Goal: Transaction & Acquisition: Purchase product/service

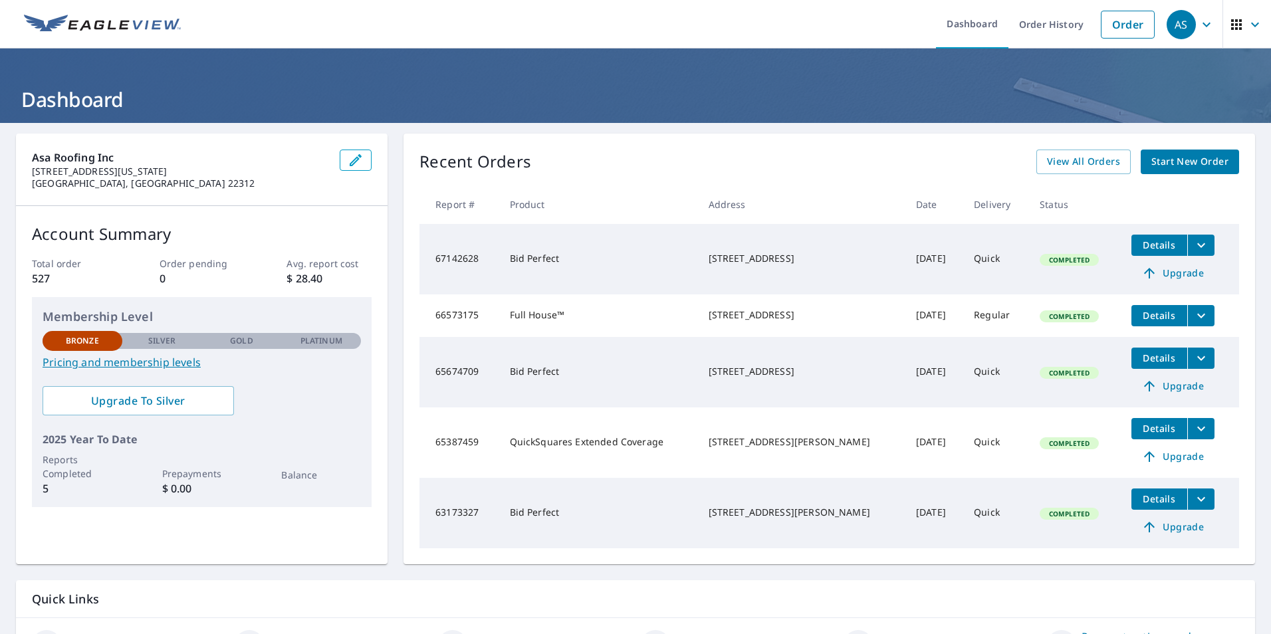
click at [1198, 164] on span "Start New Order" at bounding box center [1189, 162] width 77 height 17
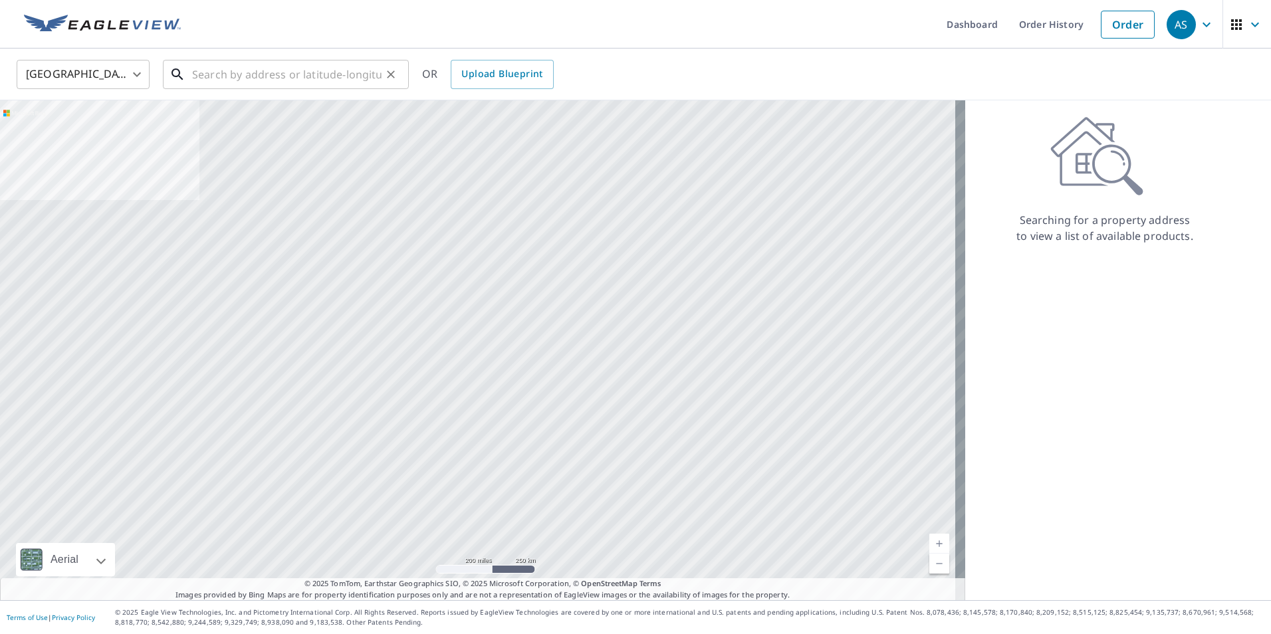
click at [245, 80] on input "text" at bounding box center [286, 74] width 189 height 37
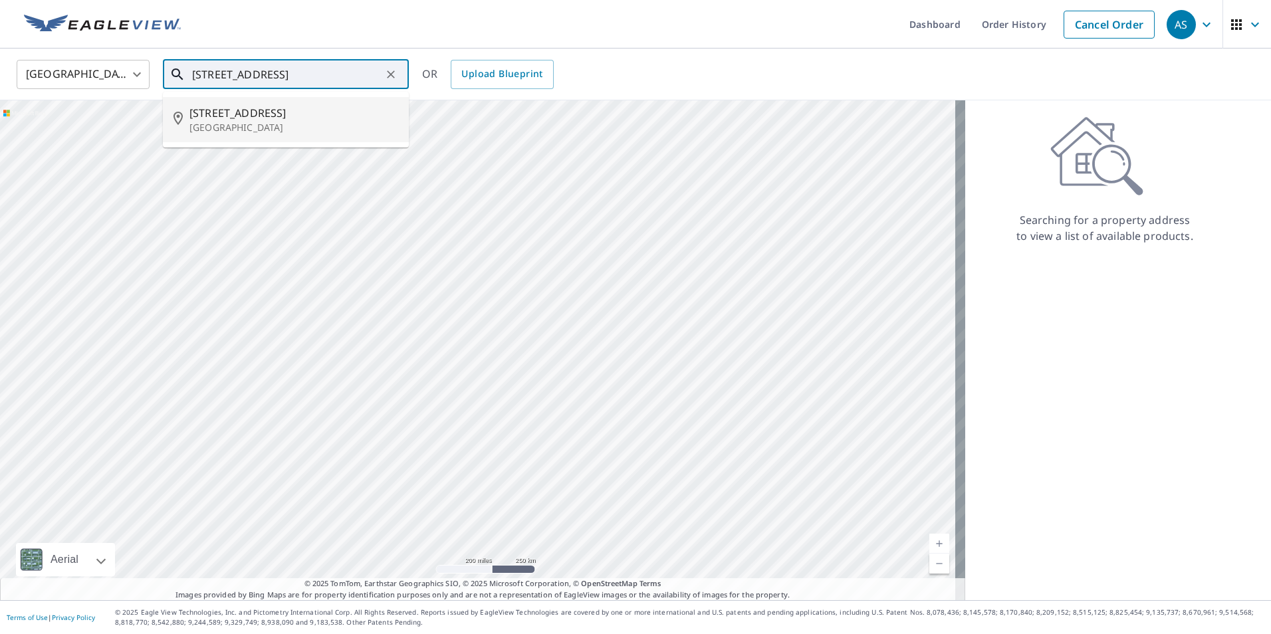
click at [230, 108] on span "[STREET_ADDRESS]" at bounding box center [293, 113] width 209 height 16
type input "[STREET_ADDRESS]"
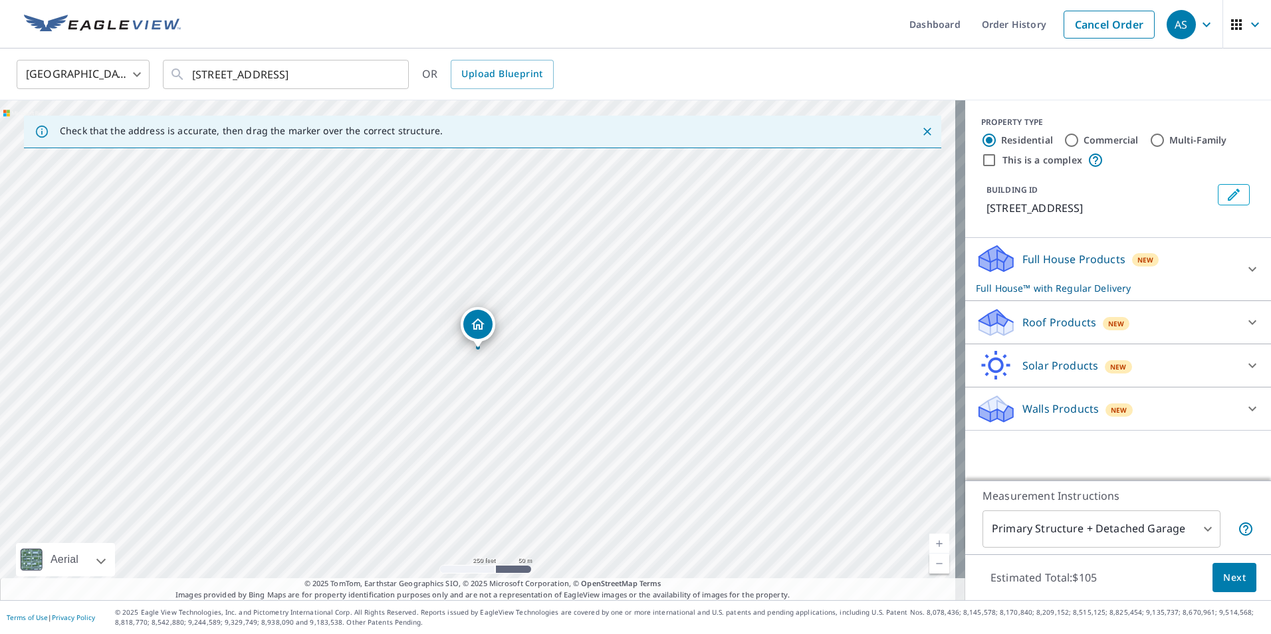
click at [1120, 322] on div "Roof Products New" at bounding box center [1106, 322] width 261 height 31
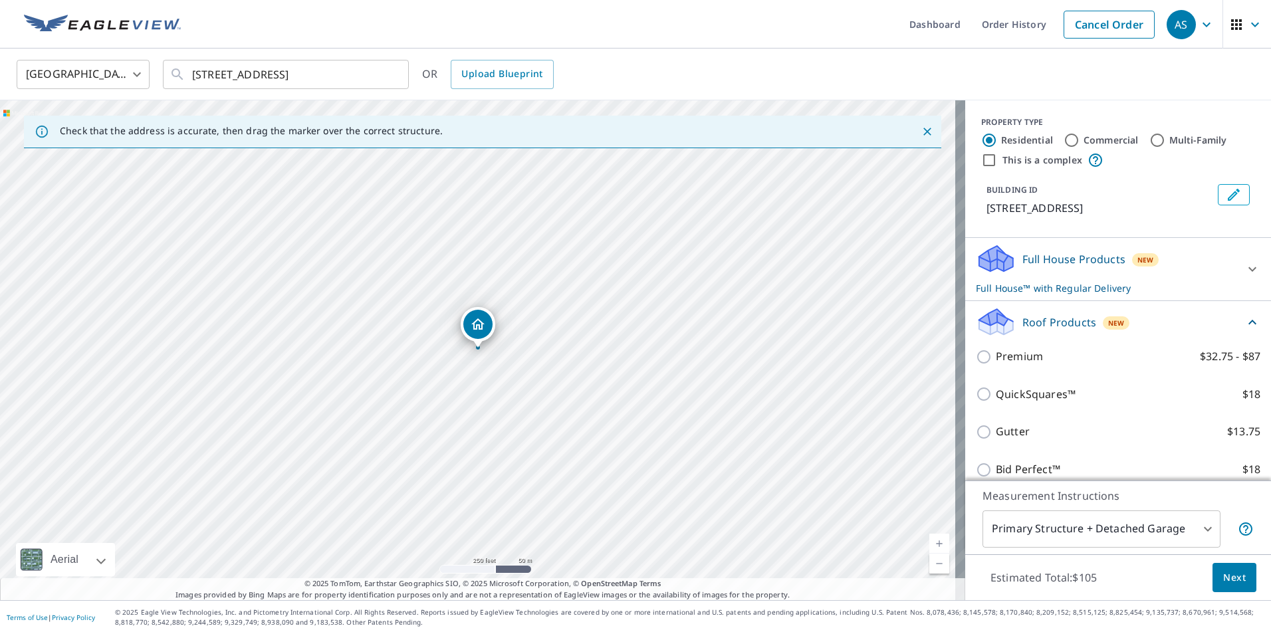
scroll to position [66, 0]
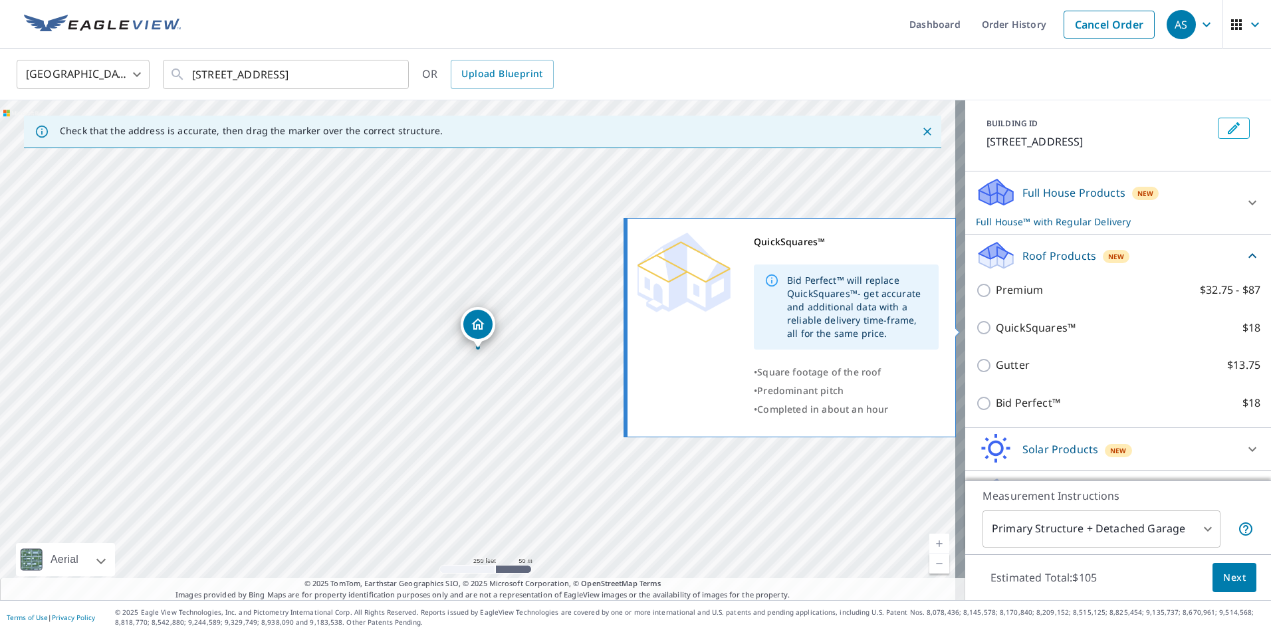
click at [976, 329] on input "QuickSquares™ $18" at bounding box center [986, 328] width 20 height 16
checkbox input "true"
checkbox input "false"
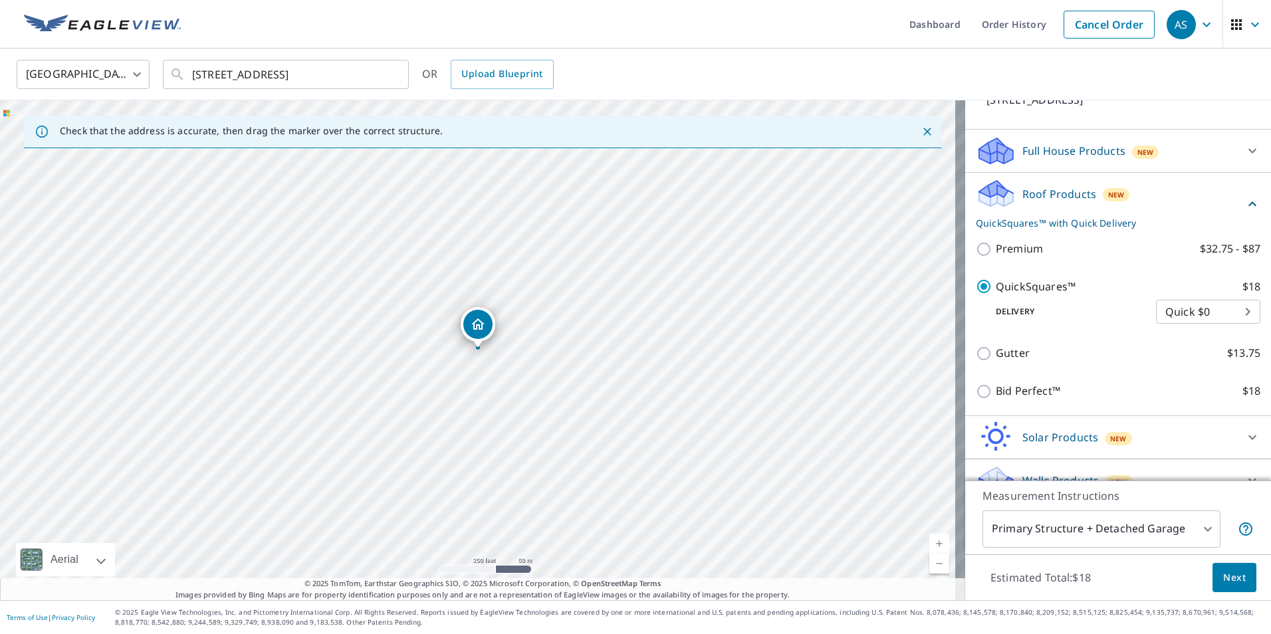
scroll to position [130, 0]
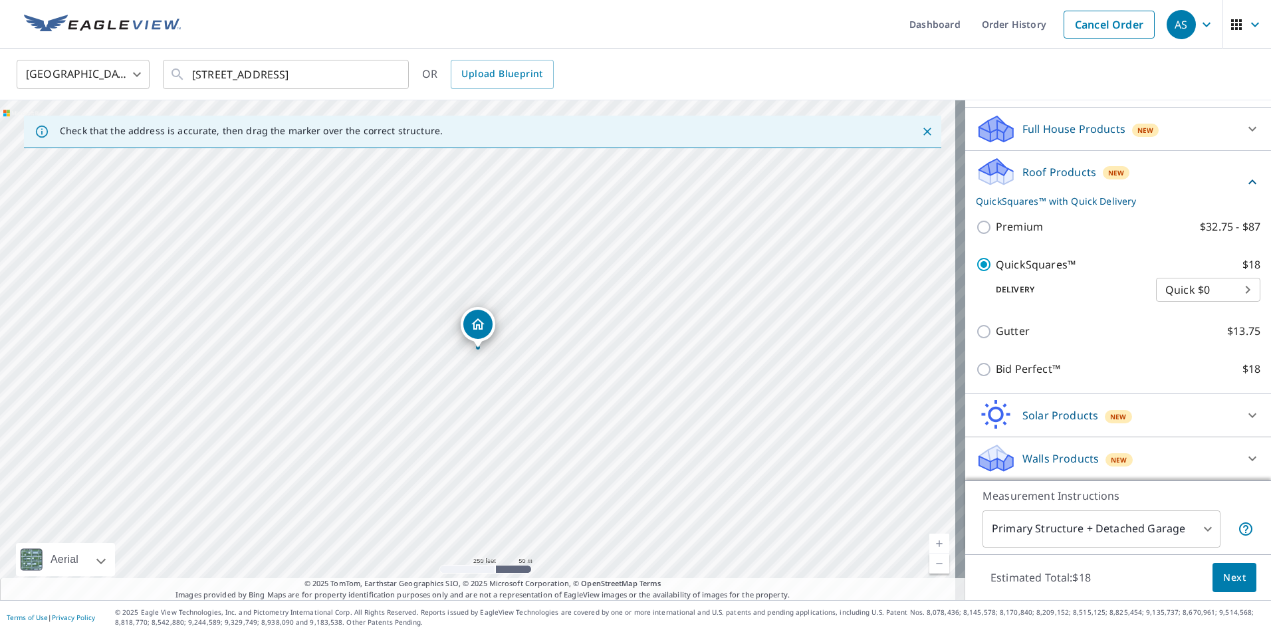
click at [1236, 584] on button "Next" at bounding box center [1235, 578] width 44 height 30
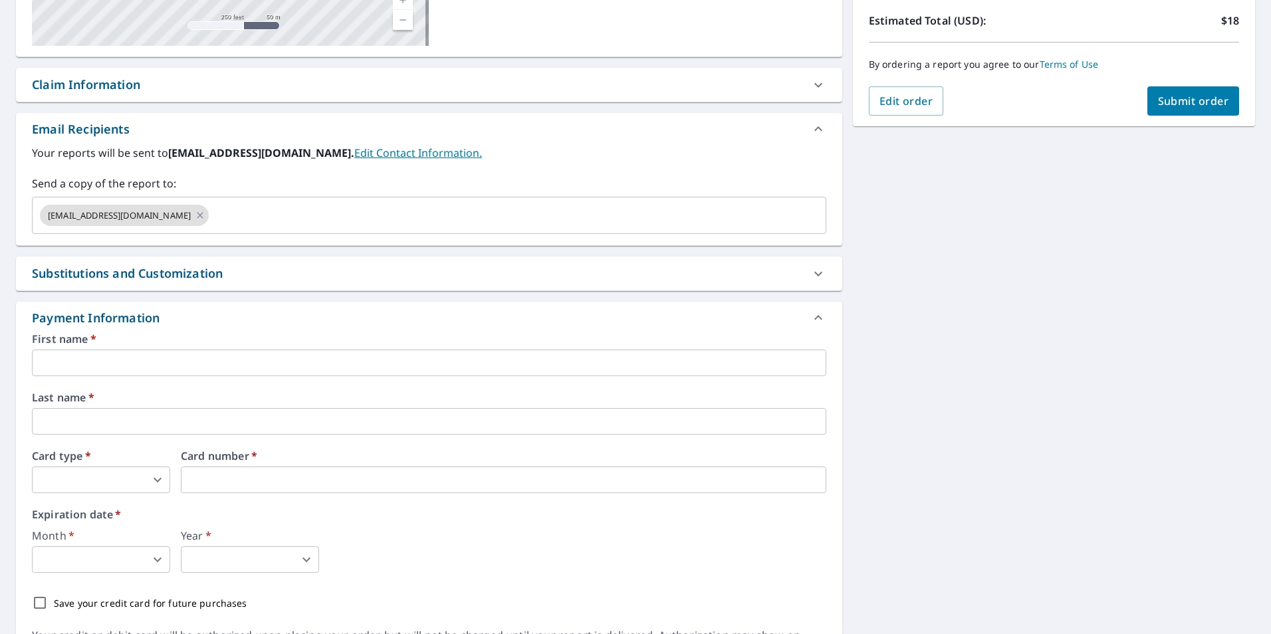
scroll to position [332, 0]
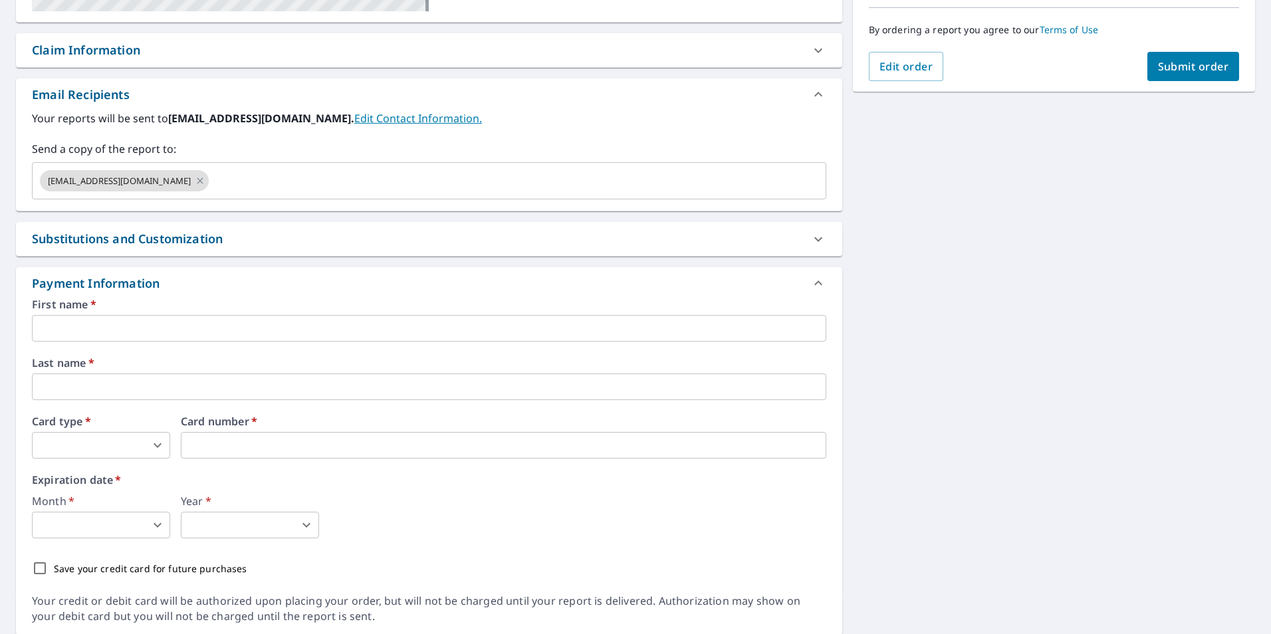
click at [200, 329] on input "text" at bounding box center [429, 328] width 794 height 27
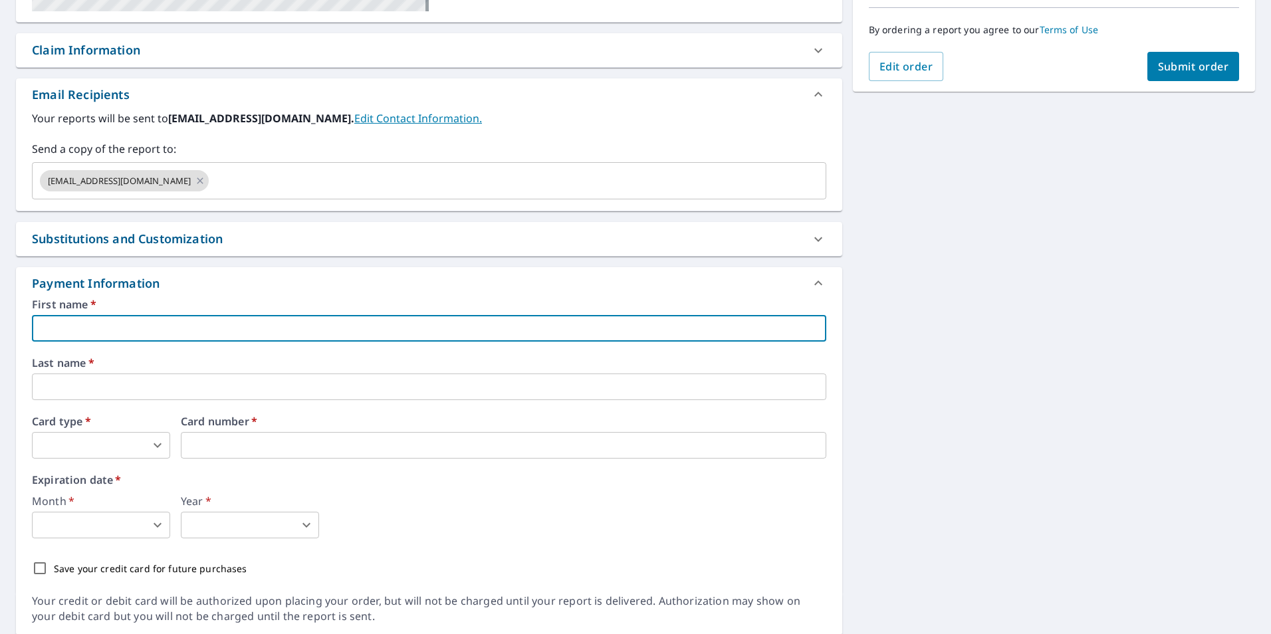
type input "ASA"
type input "Roofing INC"
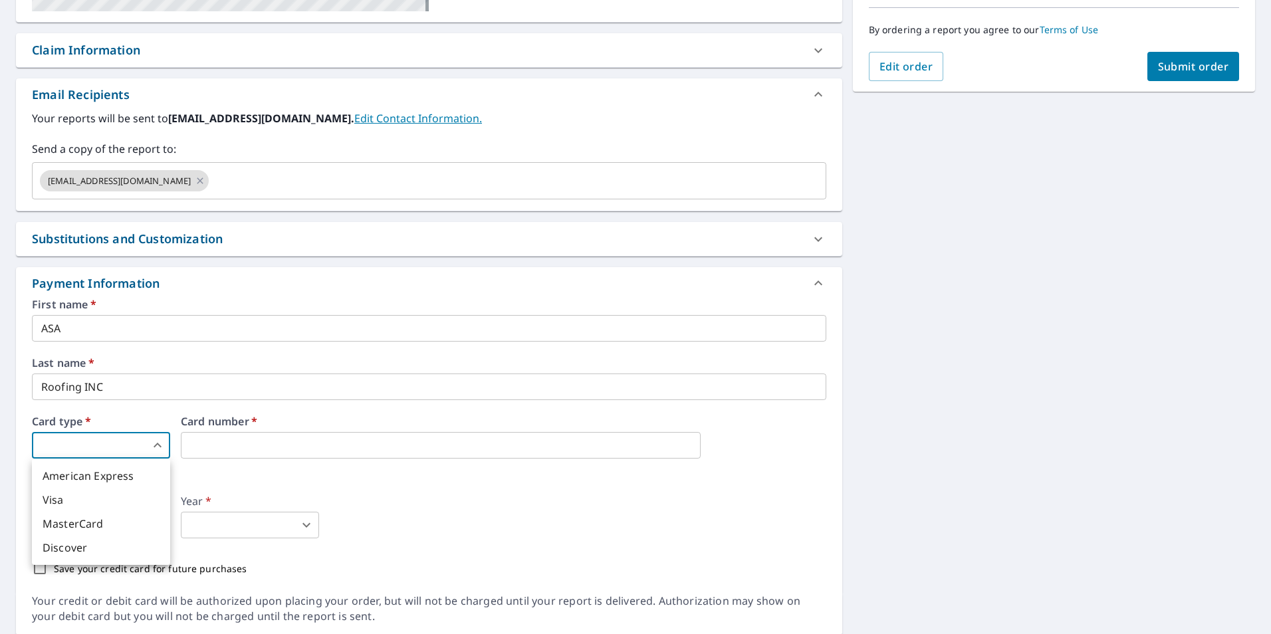
click at [116, 444] on body "AS AS Dashboard Order History Cancel Order AS Dashboard / Finalize Order Finali…" at bounding box center [635, 317] width 1271 height 634
click at [100, 498] on li "Visa" at bounding box center [101, 500] width 138 height 24
type input "2"
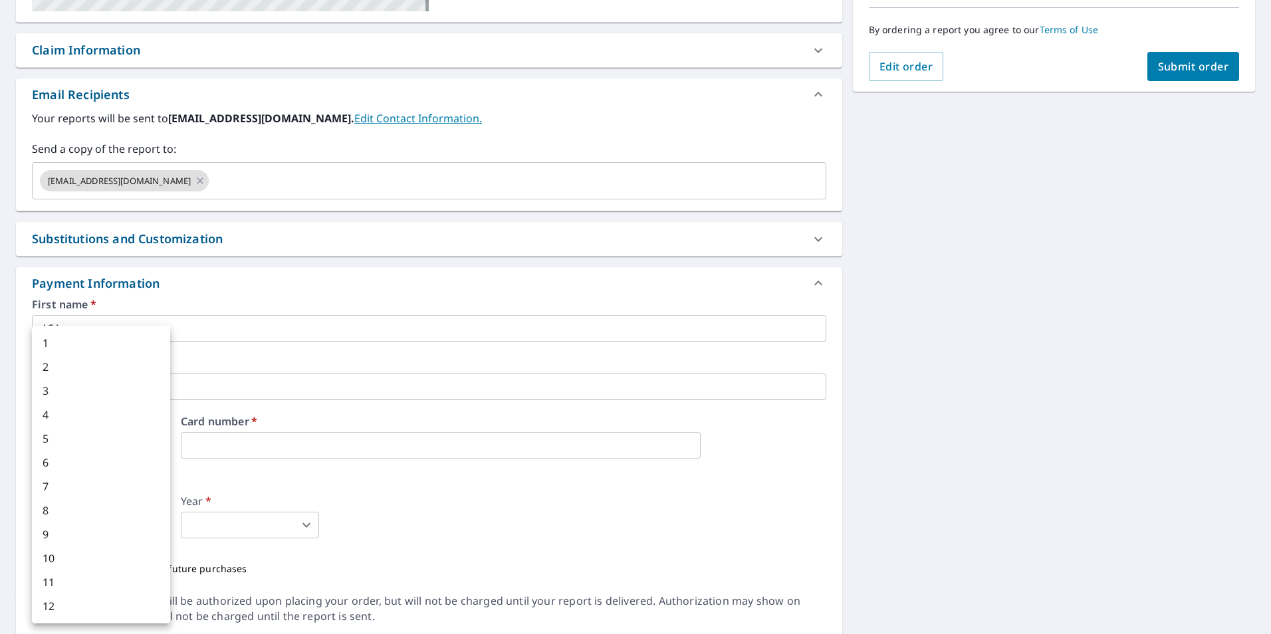
click at [96, 532] on body "AS AS Dashboard Order History Cancel Order AS Dashboard / Finalize Order Finali…" at bounding box center [635, 317] width 1271 height 634
click at [98, 491] on li "7" at bounding box center [101, 487] width 138 height 24
type input "7"
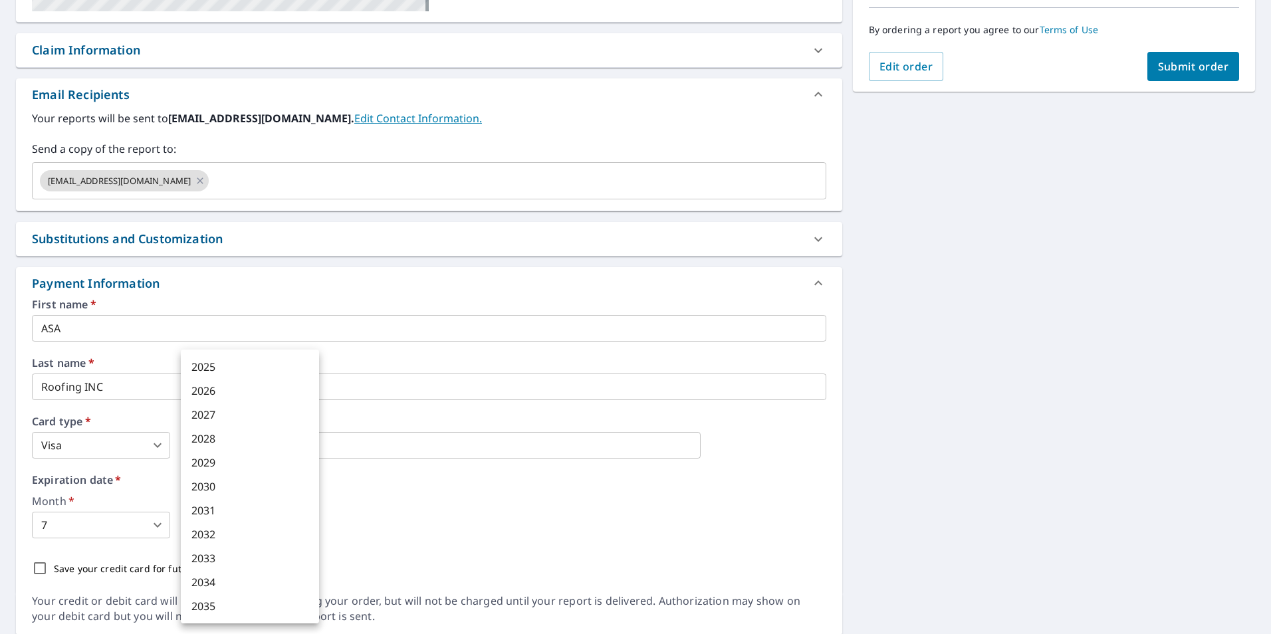
click at [229, 537] on body "AS AS Dashboard Order History Cancel Order AS Dashboard / Finalize Order Finali…" at bounding box center [635, 317] width 1271 height 634
click at [263, 418] on li "2027" at bounding box center [250, 415] width 138 height 24
type input "2027"
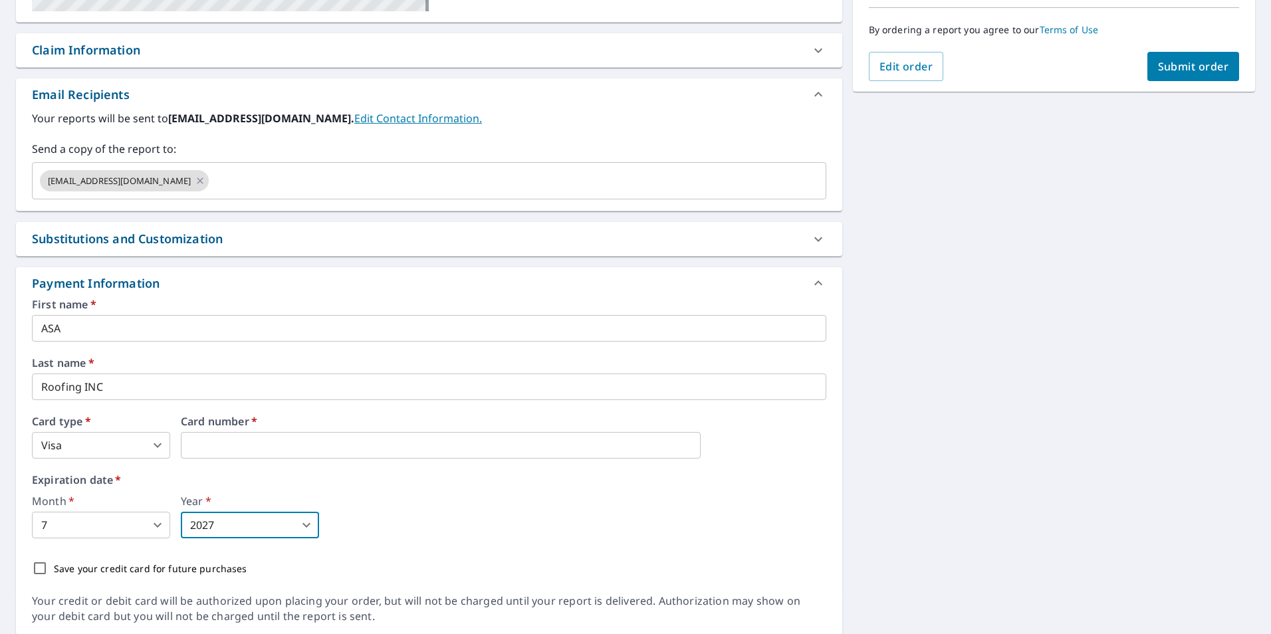
click at [446, 496] on div "Month   * 7 7 ​ Year   * 2027 2027 ​" at bounding box center [429, 517] width 794 height 43
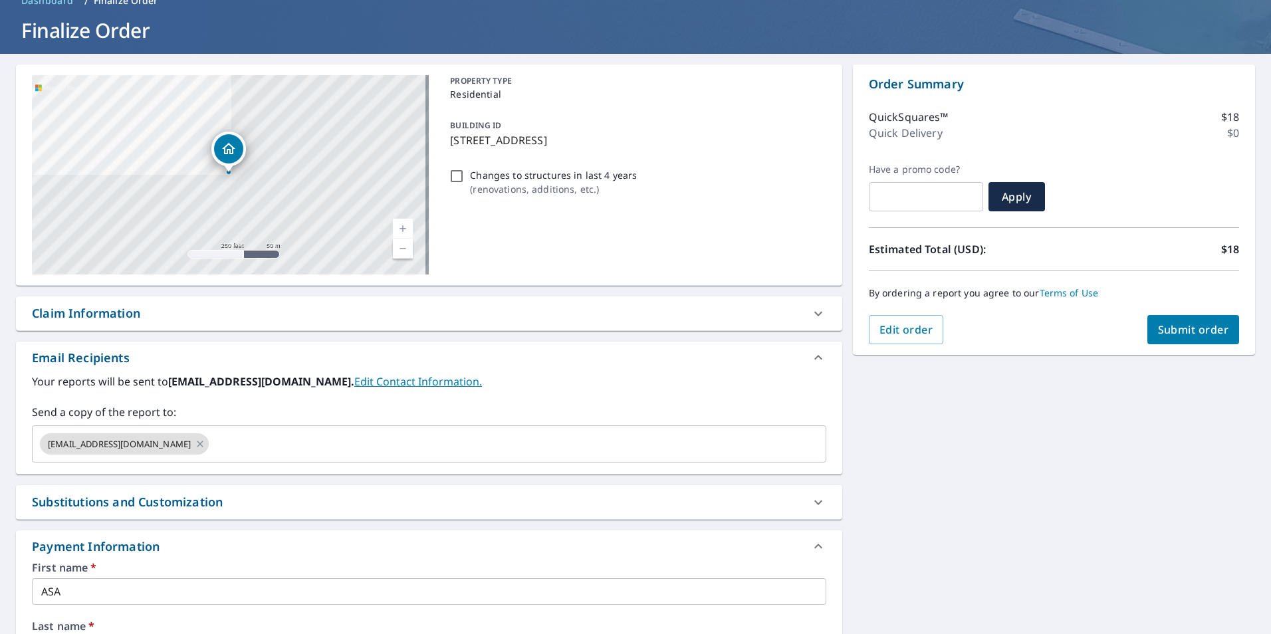
scroll to position [46, 0]
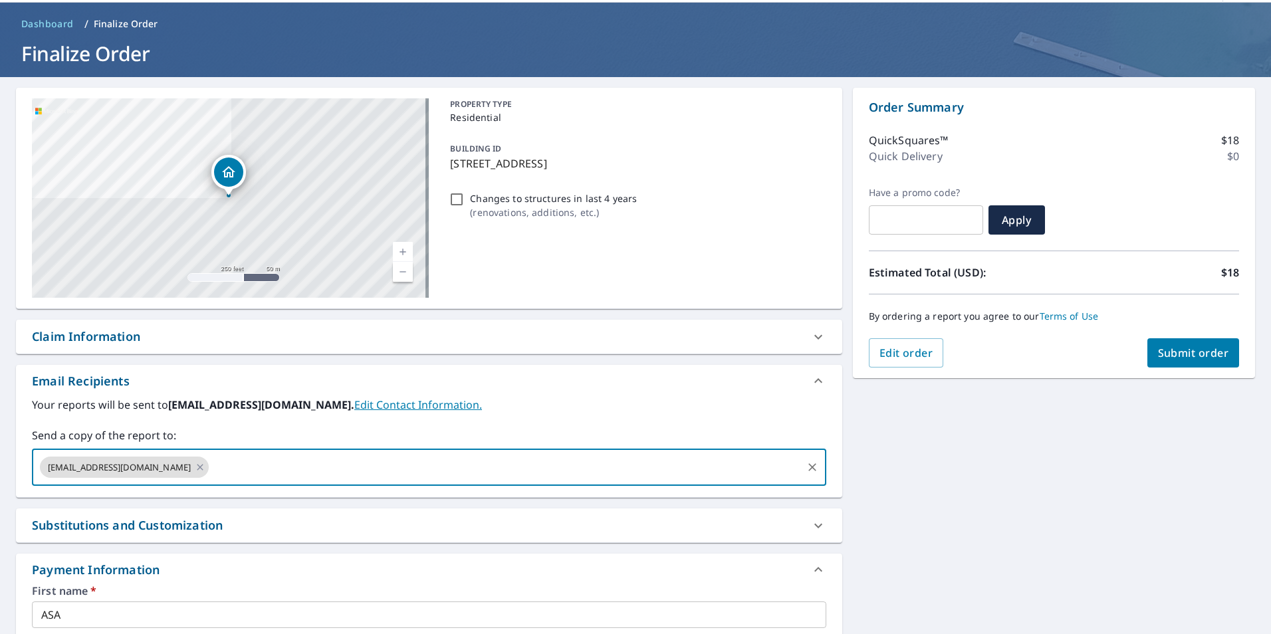
click at [213, 474] on input "text" at bounding box center [505, 467] width 589 height 25
type input "a"
click at [1206, 348] on span "Submit order" at bounding box center [1193, 353] width 71 height 15
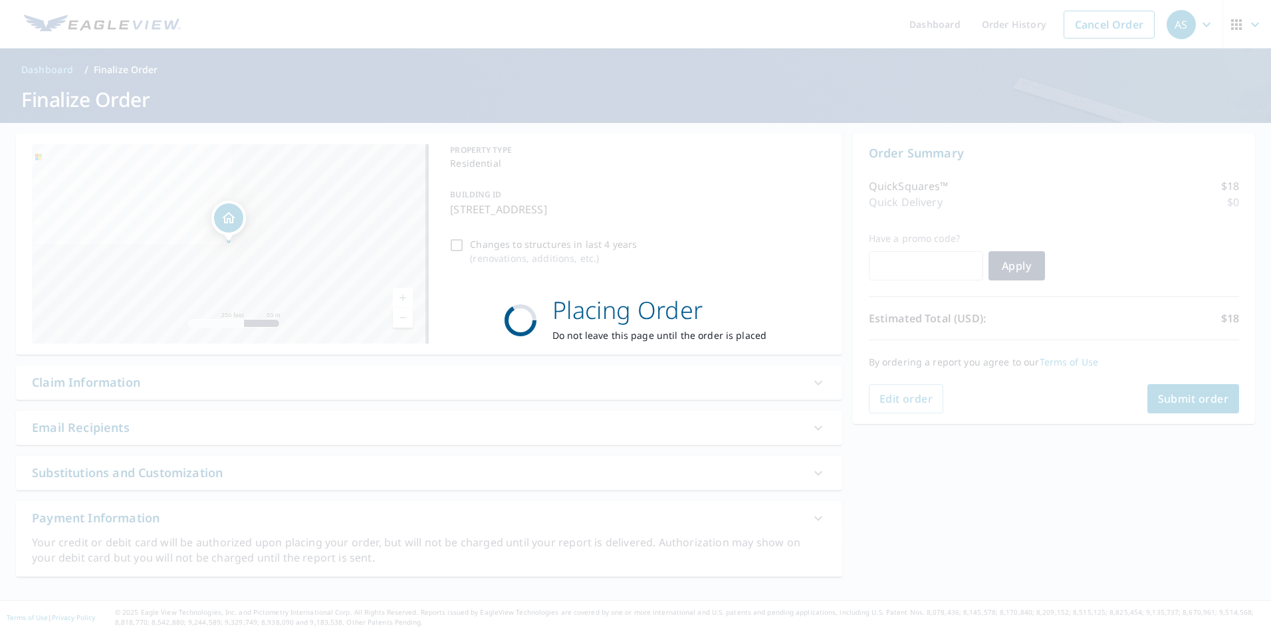
scroll to position [0, 0]
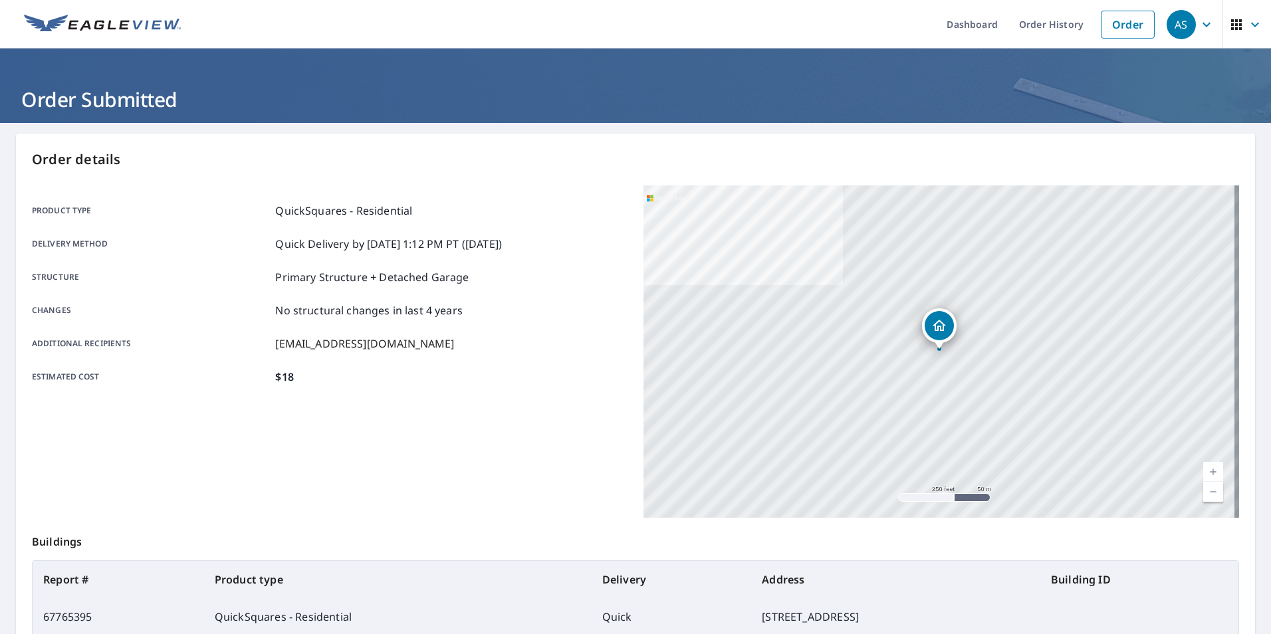
click at [1199, 29] on icon "button" at bounding box center [1207, 25] width 16 height 16
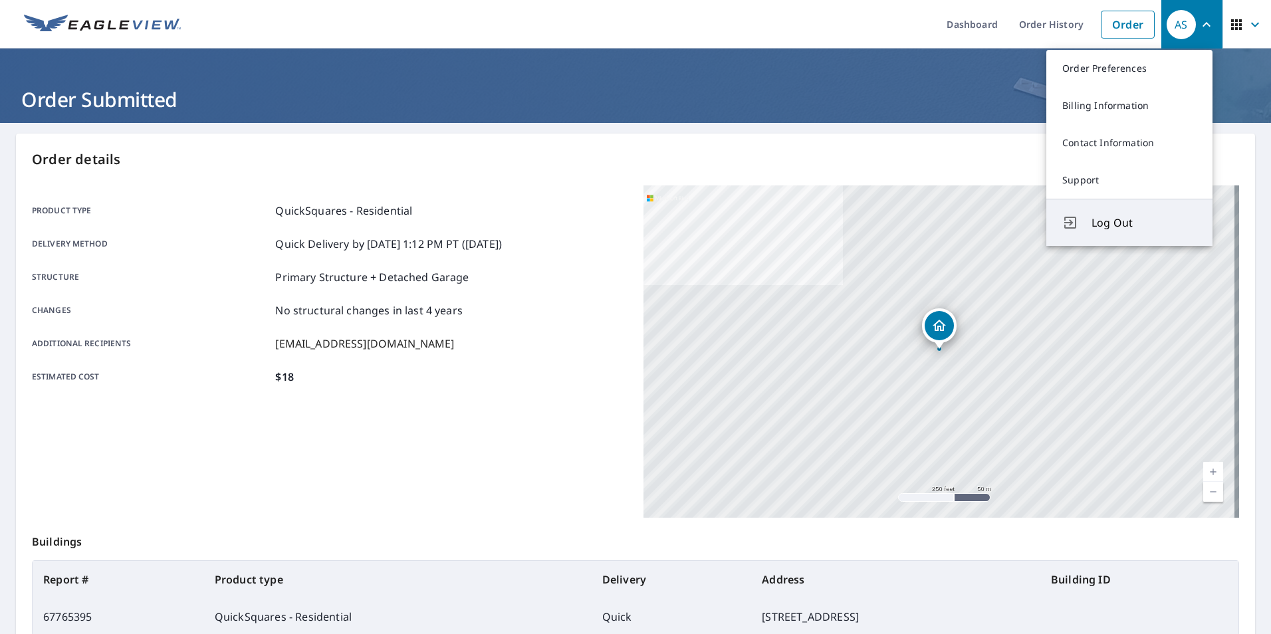
click at [1145, 223] on span "Log Out" at bounding box center [1144, 223] width 105 height 16
